Goal: Book appointment/travel/reservation

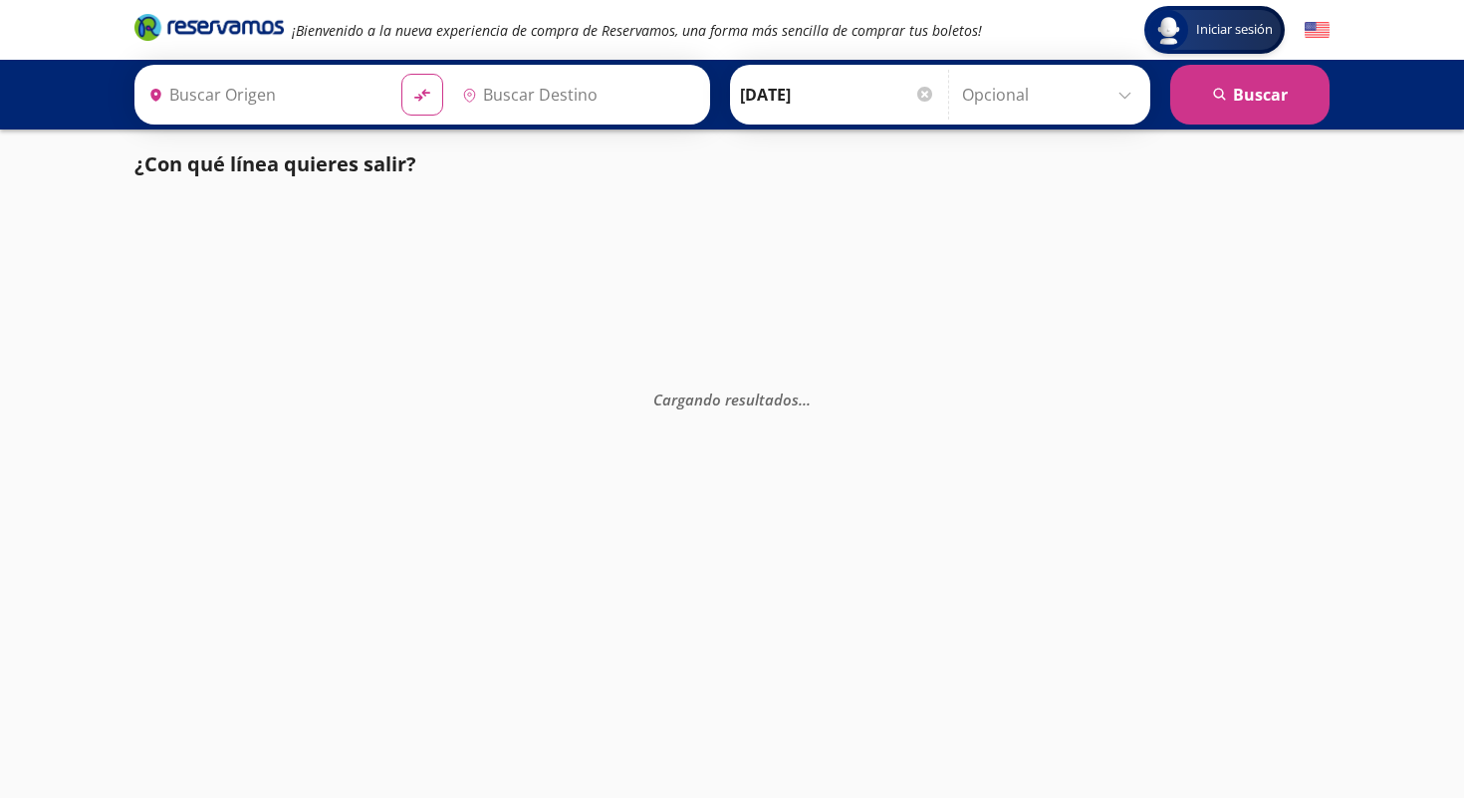
type input "[GEOGRAPHIC_DATA], [GEOGRAPHIC_DATA]"
type input "Acapulco, [GEOGRAPHIC_DATA]"
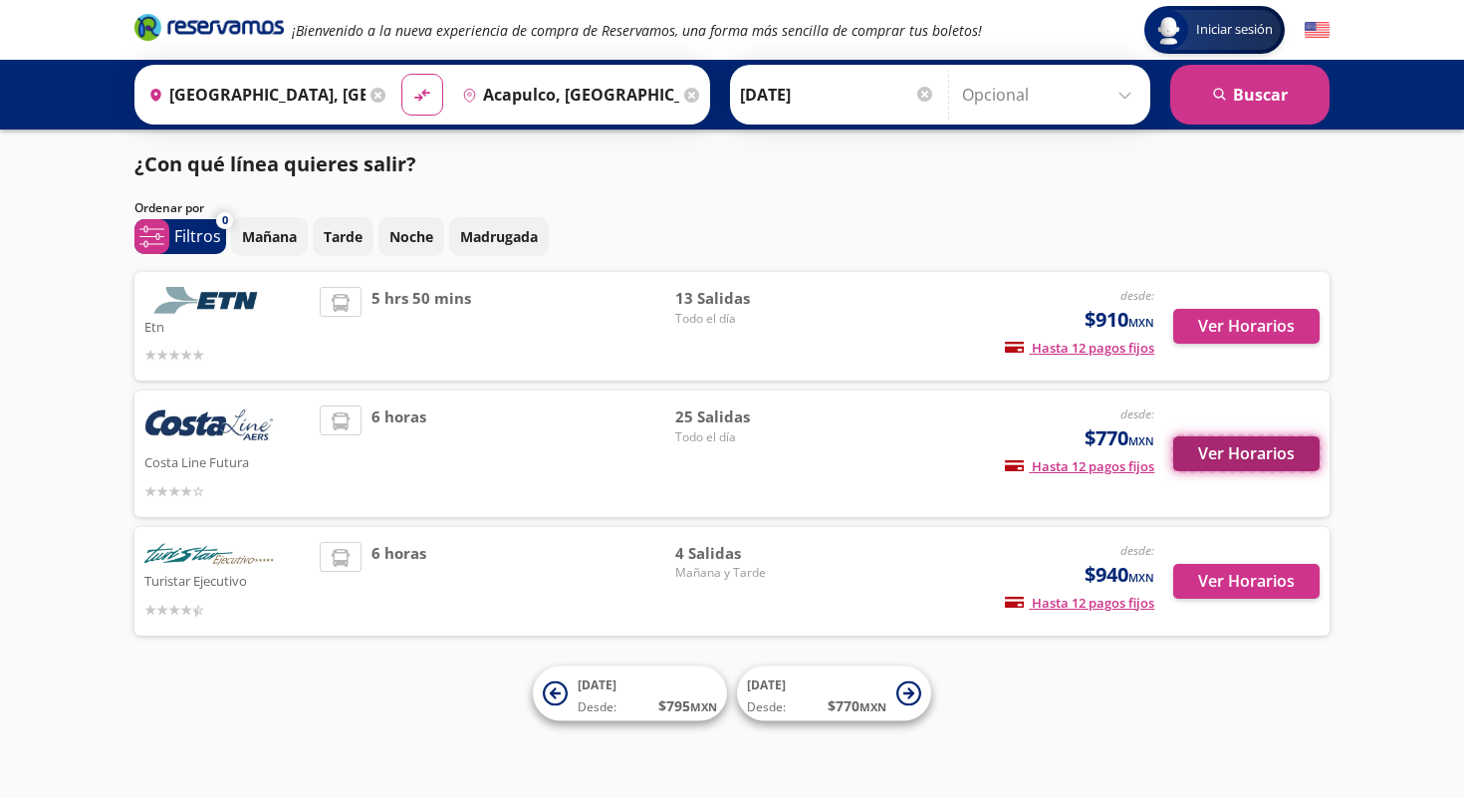
click at [1215, 458] on button "Ver Horarios" at bounding box center [1246, 453] width 146 height 35
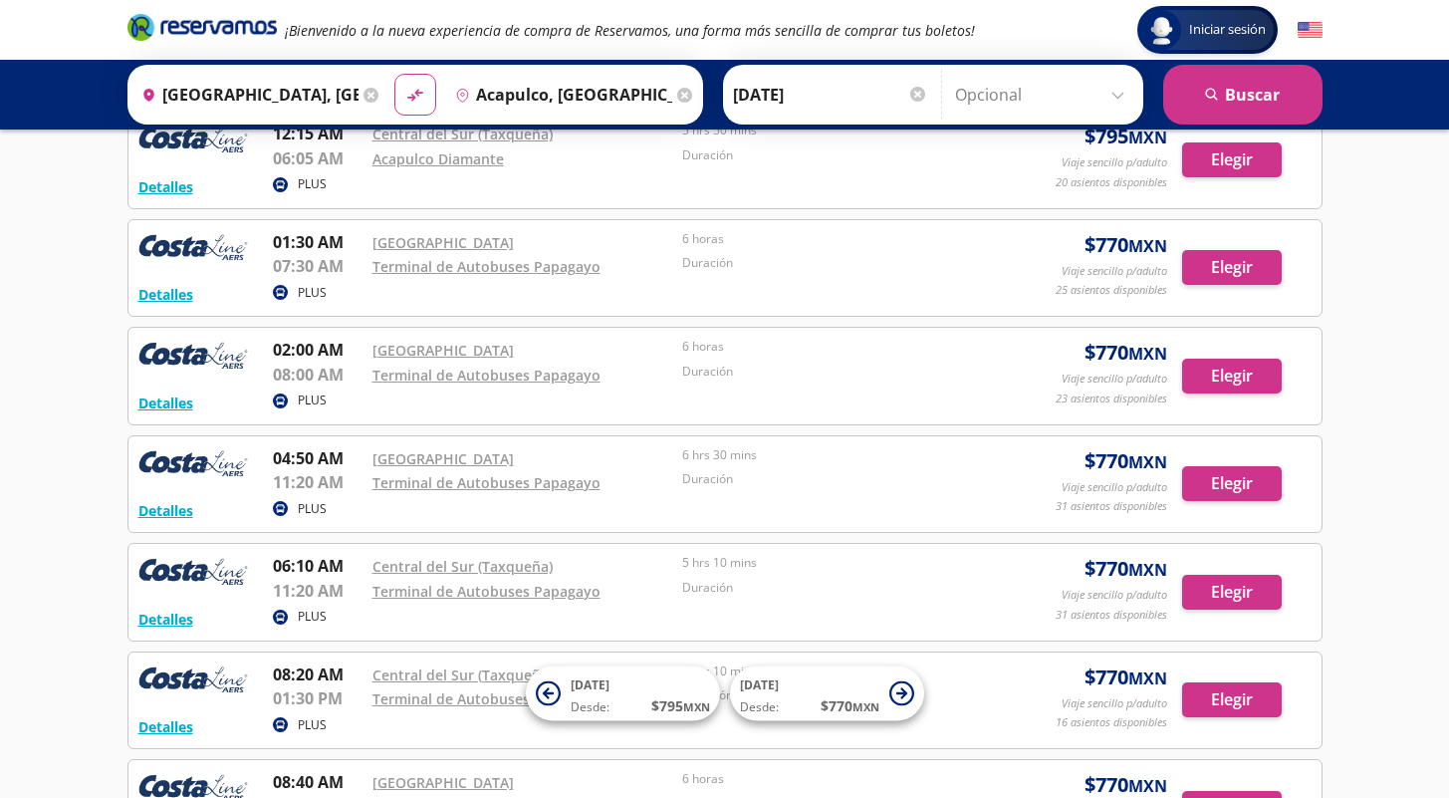
scroll to position [123, 0]
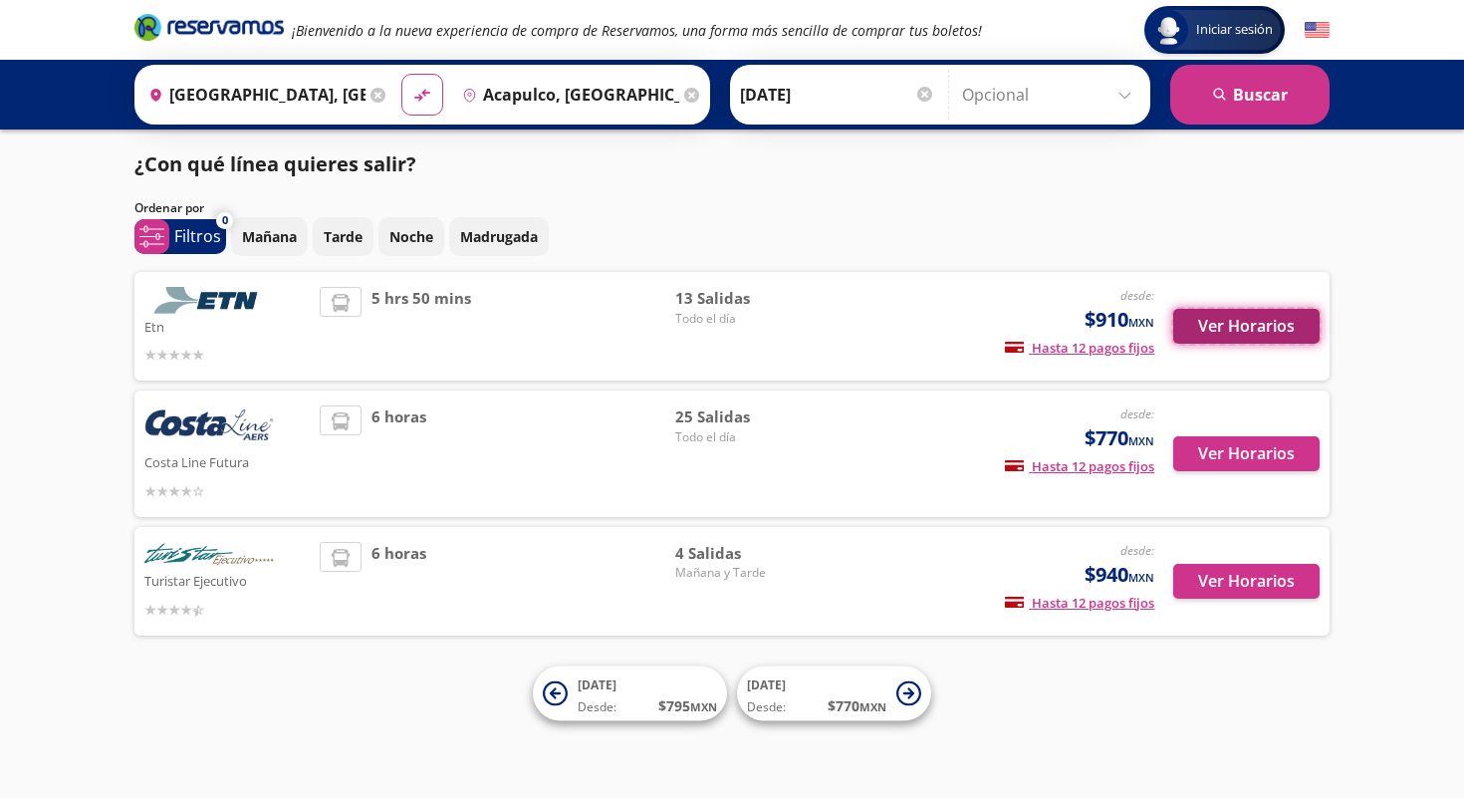
click at [1194, 321] on button "Ver Horarios" at bounding box center [1246, 326] width 146 height 35
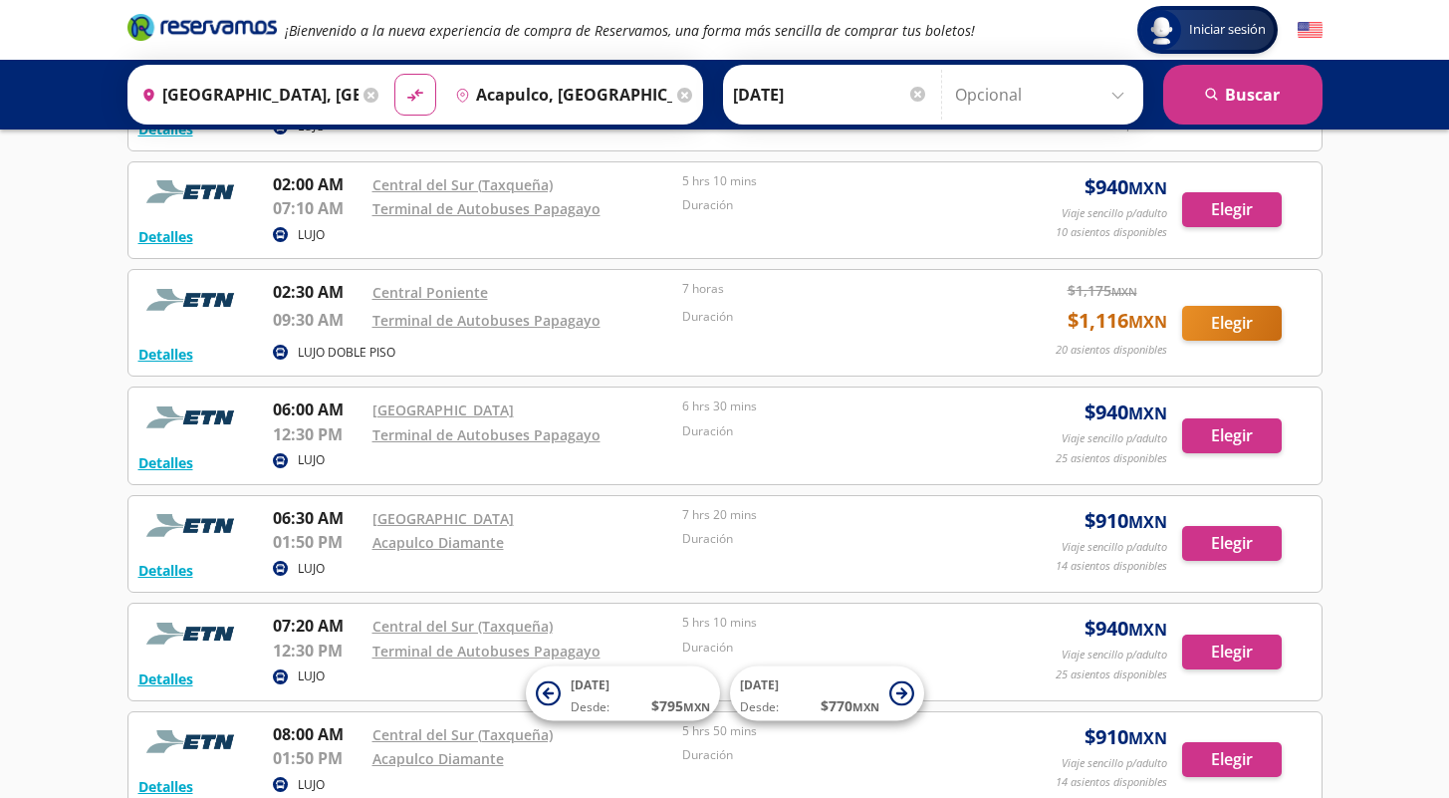
scroll to position [12, 0]
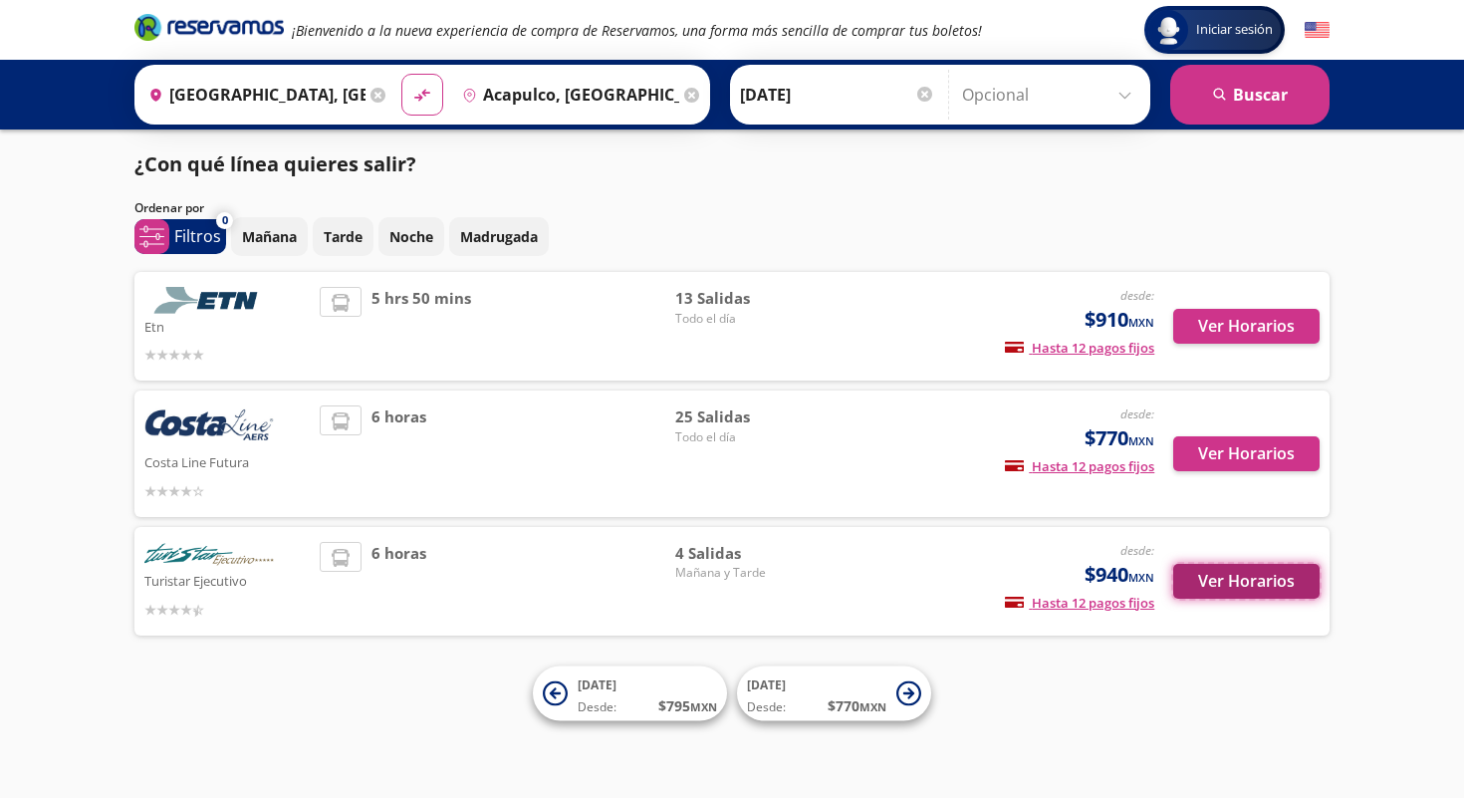
click at [1200, 579] on button "Ver Horarios" at bounding box center [1246, 581] width 146 height 35
